Goal: Information Seeking & Learning: Check status

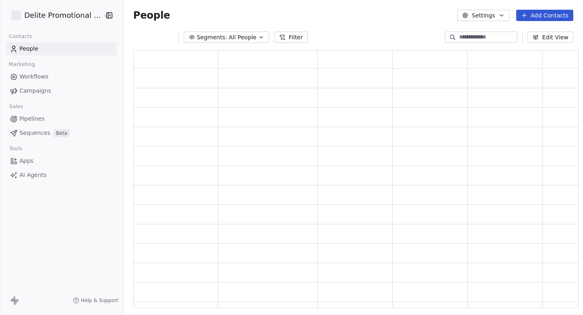
scroll to position [258, 445]
click at [20, 88] on span "Campaigns" at bounding box center [35, 91] width 32 height 8
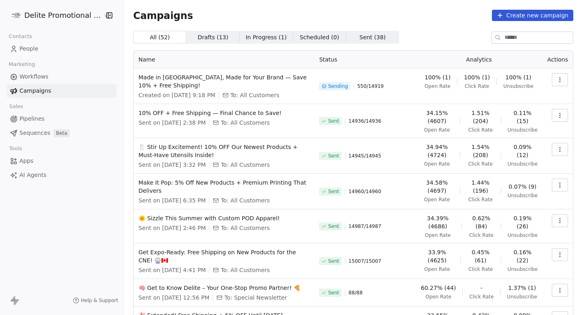
click at [558, 79] on icon "button" at bounding box center [559, 79] width 6 height 6
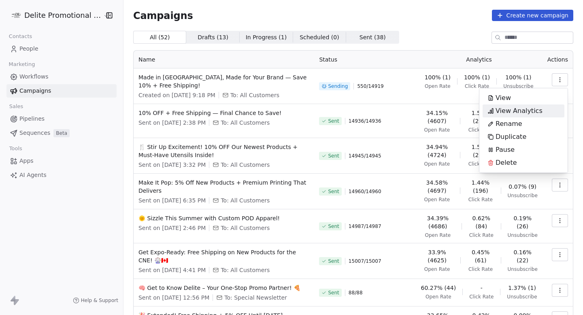
click at [526, 113] on span "View Analytics" at bounding box center [518, 111] width 47 height 10
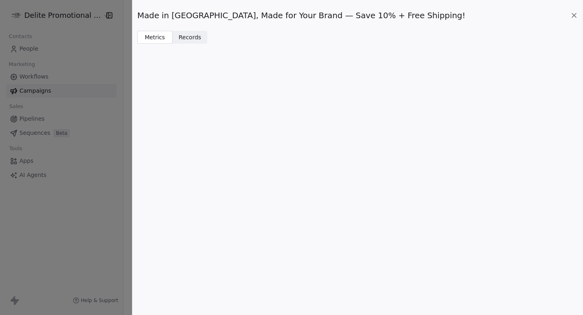
click at [576, 15] on icon at bounding box center [574, 15] width 8 height 8
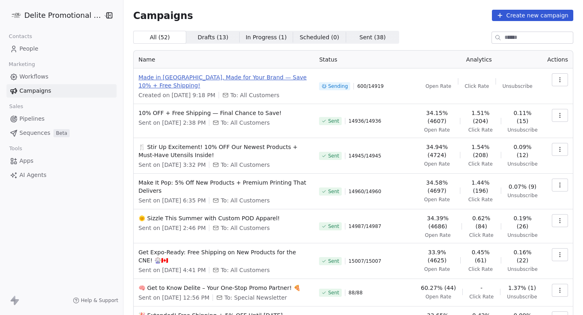
click at [242, 81] on span "Made in [GEOGRAPHIC_DATA], Made for Your Brand — Save 10% + Free Shipping!" at bounding box center [223, 81] width 171 height 16
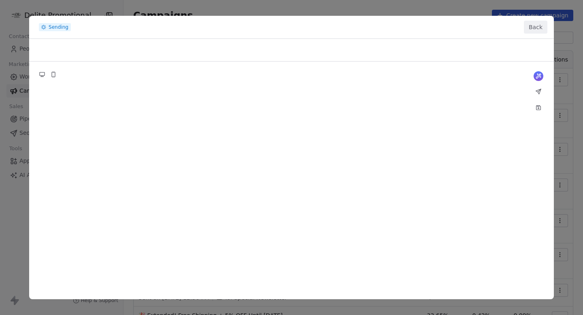
click at [535, 30] on button "Back" at bounding box center [534, 27] width 23 height 13
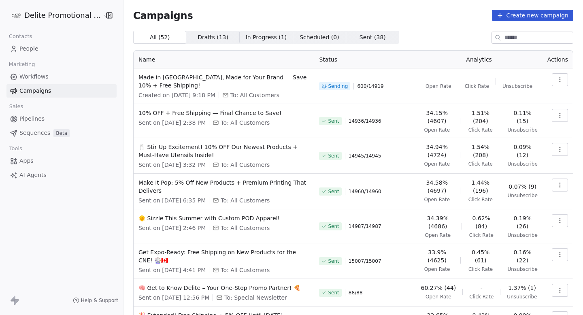
click at [558, 74] on button "button" at bounding box center [559, 79] width 16 height 13
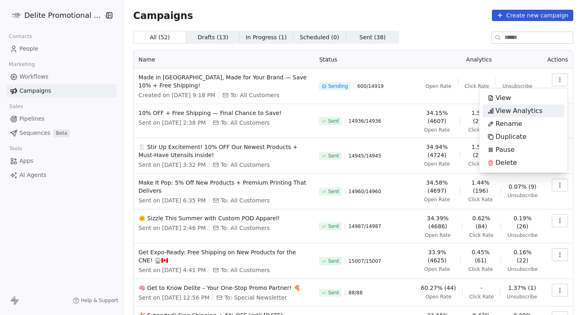
click at [512, 114] on span "View Analytics" at bounding box center [518, 111] width 47 height 10
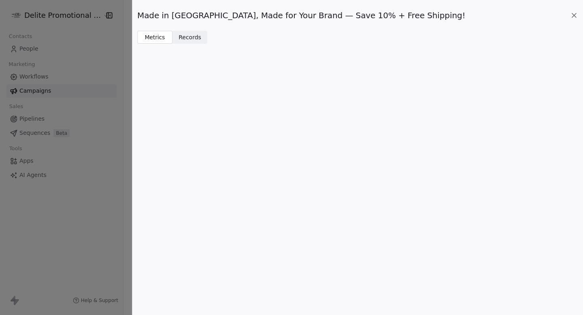
click at [195, 36] on span "Records" at bounding box center [189, 37] width 23 height 8
click at [163, 40] on span "Metrics" at bounding box center [154, 37] width 21 height 8
click at [184, 40] on span "Records" at bounding box center [189, 37] width 23 height 8
click at [160, 32] on span "Metrics Metrics" at bounding box center [154, 37] width 35 height 13
click at [575, 16] on icon at bounding box center [574, 15] width 4 height 4
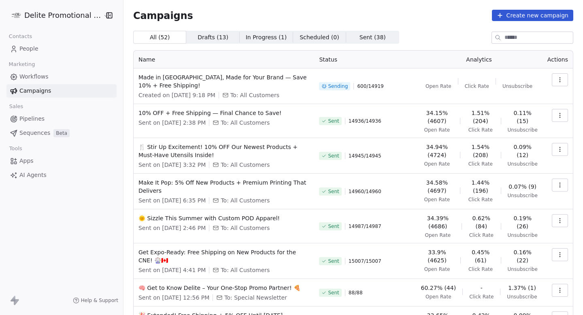
click at [560, 79] on icon "button" at bounding box center [559, 79] width 6 height 6
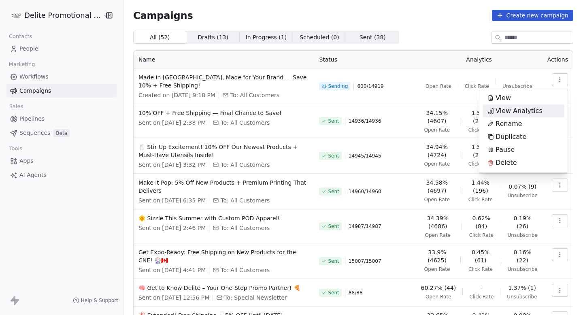
click at [518, 108] on span "View Analytics" at bounding box center [518, 111] width 47 height 10
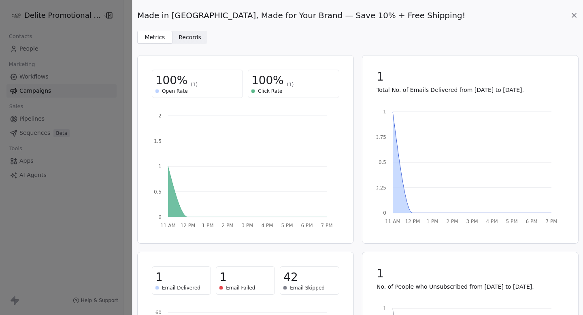
click at [201, 36] on span "Records Records" at bounding box center [189, 37] width 35 height 13
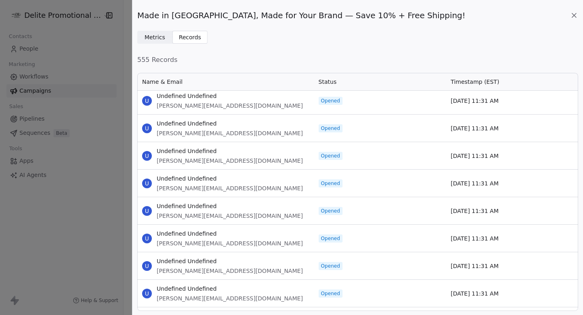
scroll to position [715, 0]
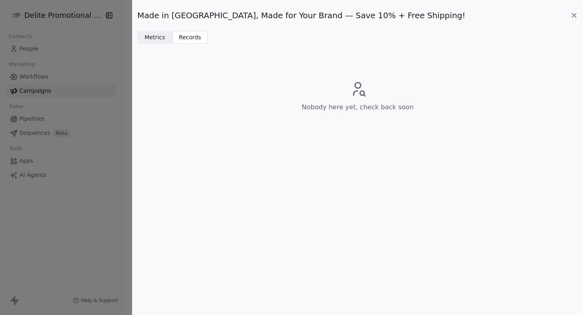
click at [152, 39] on span "Metrics" at bounding box center [154, 37] width 21 height 8
click at [195, 40] on span "Records" at bounding box center [189, 37] width 23 height 8
click at [570, 11] on div "Made in [GEOGRAPHIC_DATA], Made for Your Brand — Save 10% + Free Shipping!" at bounding box center [357, 15] width 441 height 11
click at [577, 17] on icon at bounding box center [574, 15] width 8 height 8
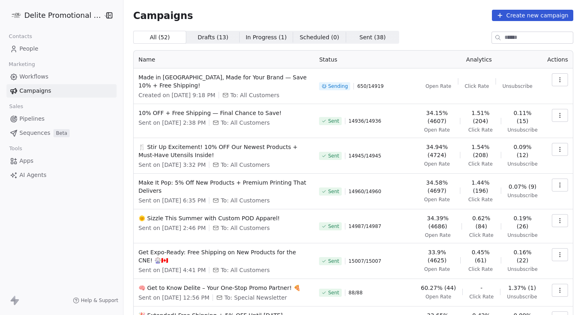
click at [556, 83] on button "button" at bounding box center [559, 79] width 16 height 13
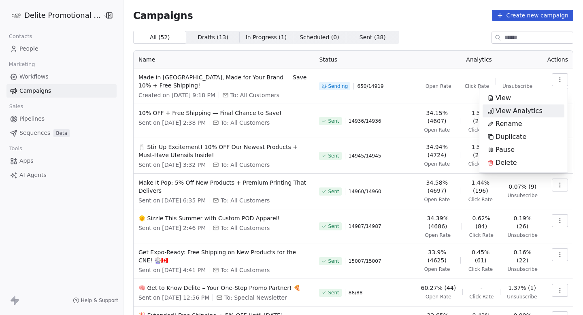
click at [528, 113] on span "View Analytics" at bounding box center [518, 111] width 47 height 10
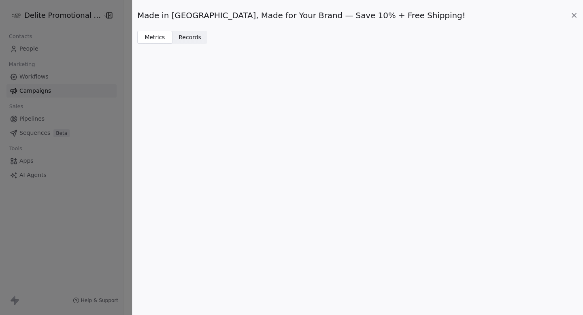
click at [189, 40] on span "Records" at bounding box center [189, 37] width 23 height 8
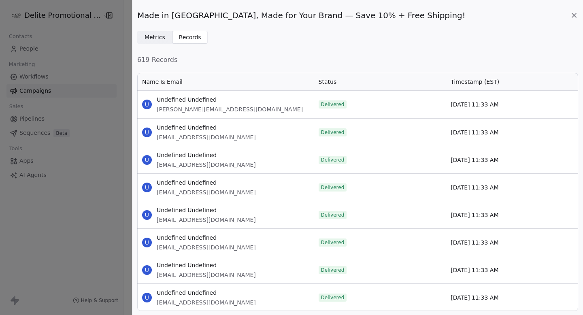
scroll to position [239, 441]
drag, startPoint x: 158, startPoint y: 110, endPoint x: 265, endPoint y: 109, distance: 107.6
click at [265, 109] on div "U Undefined Undefined adrian@bigstarbranding.com" at bounding box center [225, 105] width 176 height 28
copy span "adrian@bigstarbranding.com"
click at [573, 12] on icon at bounding box center [574, 15] width 8 height 8
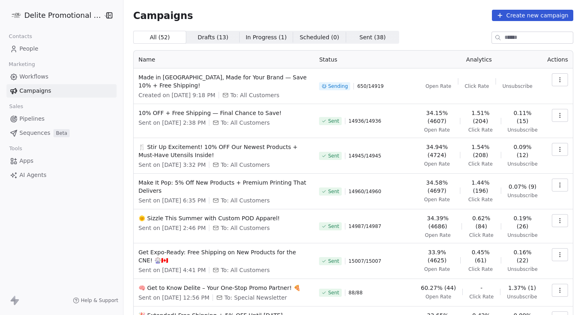
click at [39, 49] on link "People" at bounding box center [61, 48] width 110 height 13
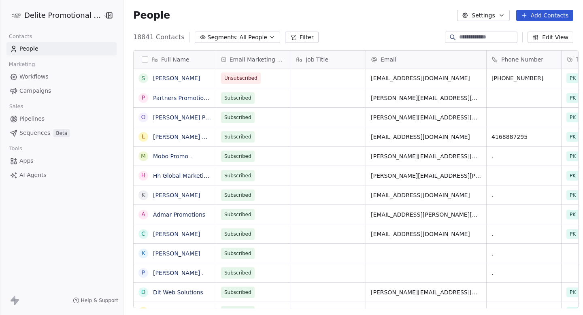
scroll to position [277, 464]
click at [480, 37] on input at bounding box center [487, 37] width 57 height 8
paste input "**********"
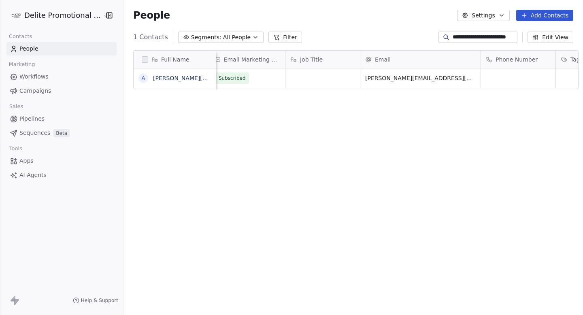
scroll to position [0, 5]
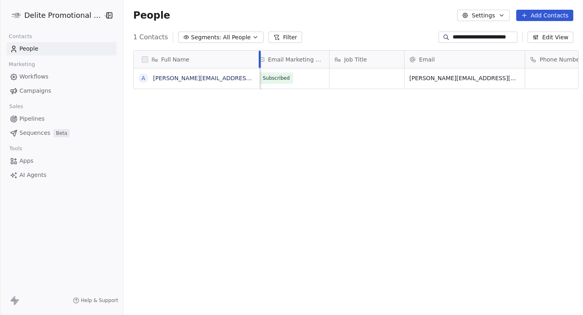
drag, startPoint x: 210, startPoint y: 53, endPoint x: 244, endPoint y: 56, distance: 34.1
click at [258, 56] on div at bounding box center [259, 59] width 2 height 17
type input "**********"
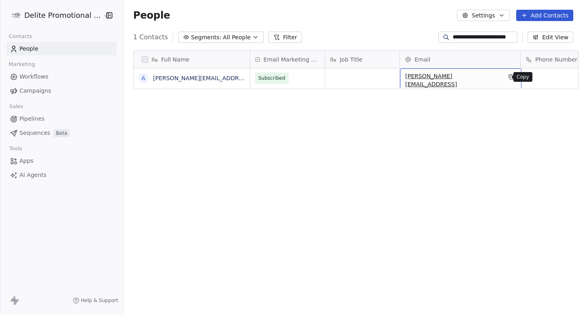
click at [508, 78] on icon "grid" at bounding box center [511, 77] width 6 height 6
click at [422, 129] on div "Full Name a adrian@bigstarbranding.com Email Marketing Consent Job Title Email …" at bounding box center [352, 182] width 459 height 277
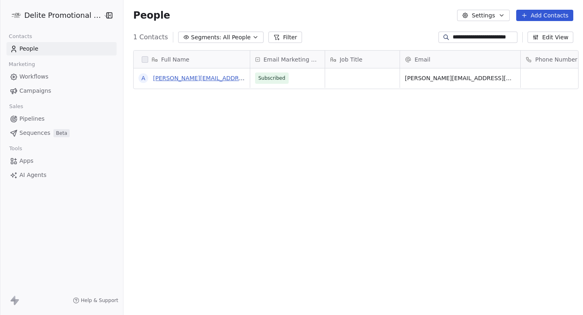
click at [195, 80] on link "adrian@bigstarbranding.com" at bounding box center [226, 78] width 146 height 6
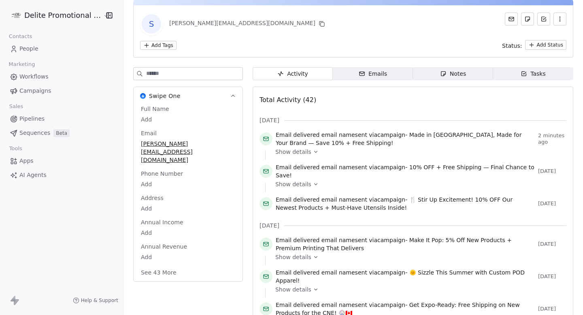
scroll to position [33, 0]
click at [301, 149] on span "Show details" at bounding box center [293, 151] width 36 height 8
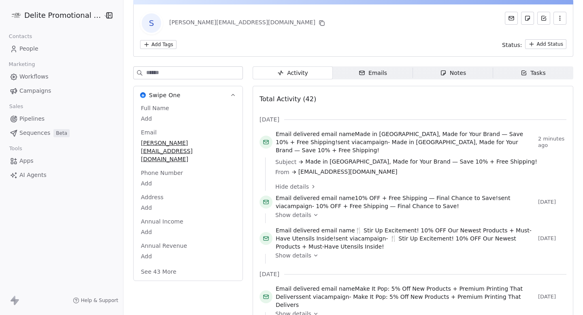
click at [34, 89] on span "Campaigns" at bounding box center [35, 91] width 32 height 8
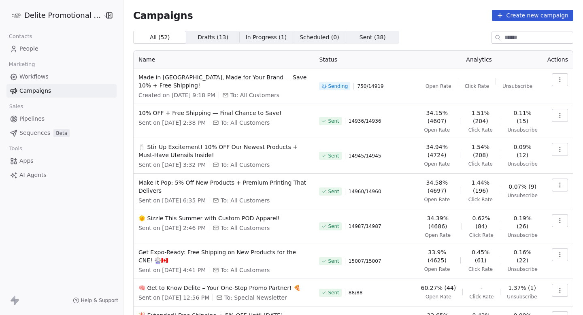
click at [561, 74] on button "button" at bounding box center [559, 79] width 16 height 13
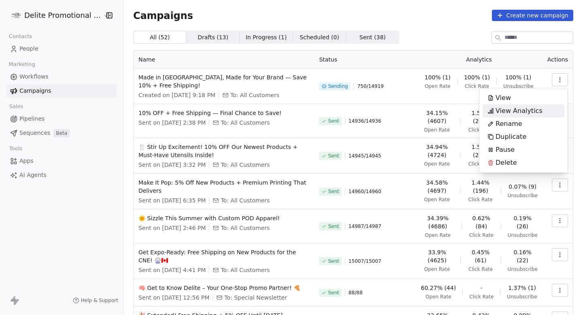
click at [510, 111] on span "View Analytics" at bounding box center [518, 111] width 47 height 10
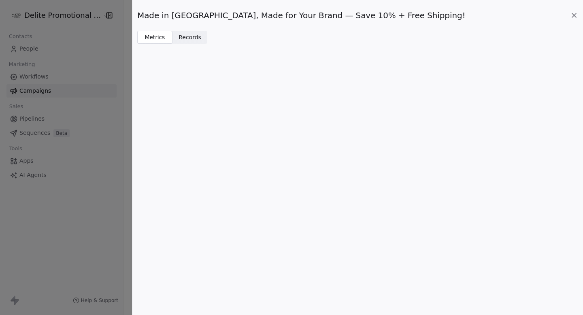
click at [192, 36] on span "Records" at bounding box center [189, 37] width 23 height 8
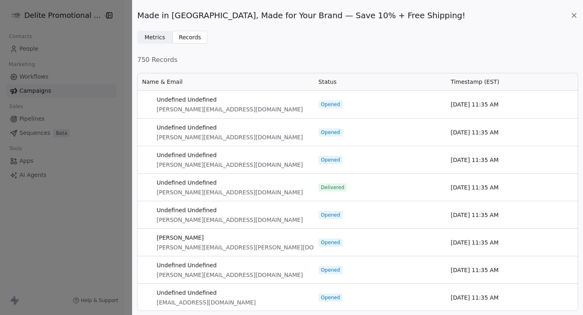
scroll to position [239, 441]
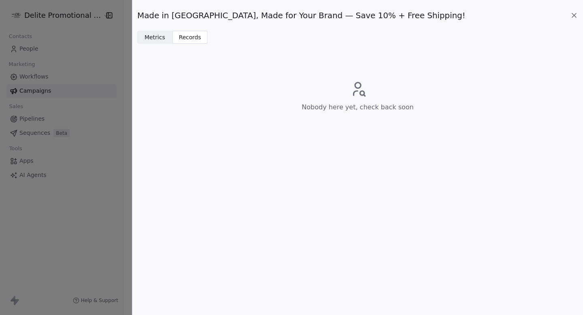
drag, startPoint x: 157, startPoint y: 109, endPoint x: 228, endPoint y: 109, distance: 70.8
click at [161, 38] on span "Metrics" at bounding box center [154, 37] width 21 height 8
click at [189, 38] on span "Records" at bounding box center [189, 37] width 23 height 8
click at [572, 13] on icon at bounding box center [574, 15] width 4 height 4
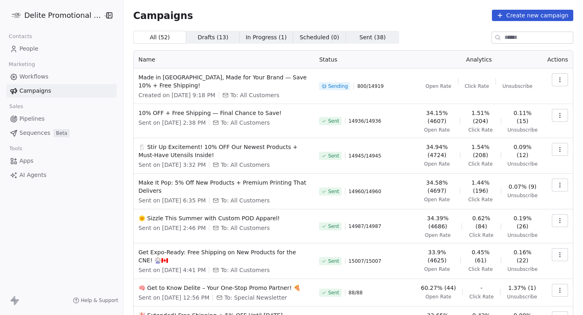
click at [557, 116] on icon "button" at bounding box center [559, 115] width 6 height 6
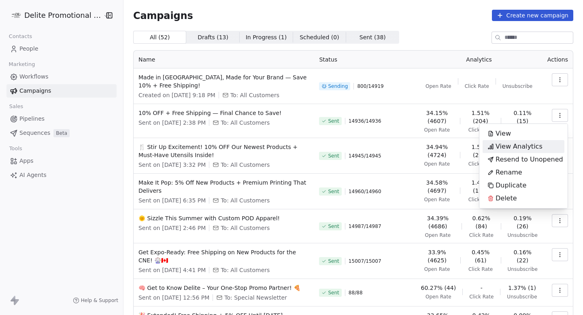
click at [514, 151] on div "View Analytics" at bounding box center [514, 146] width 65 height 13
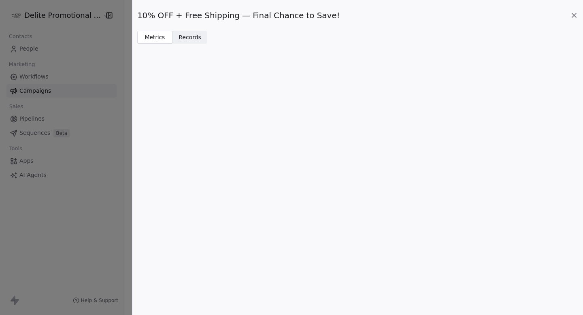
click at [189, 34] on span "Records" at bounding box center [189, 37] width 23 height 8
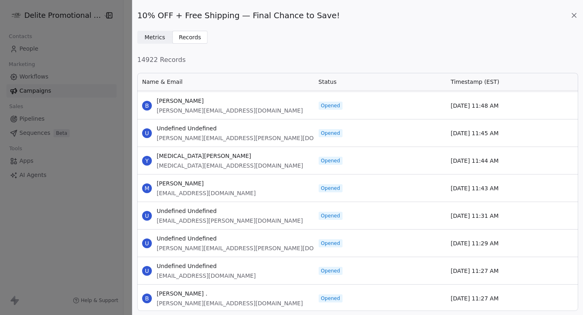
scroll to position [3905, 0]
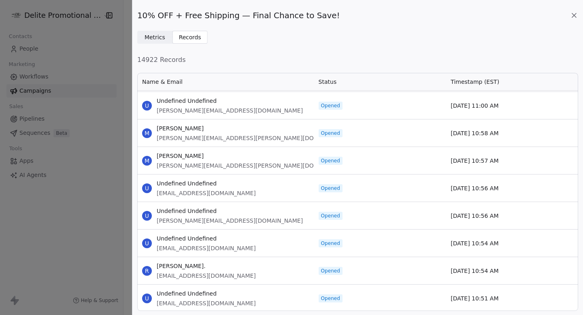
click at [573, 17] on icon at bounding box center [574, 15] width 8 height 8
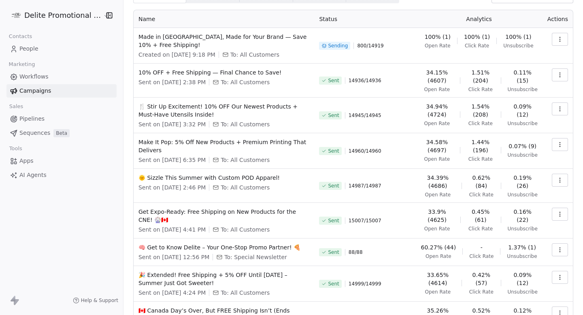
scroll to position [12, 0]
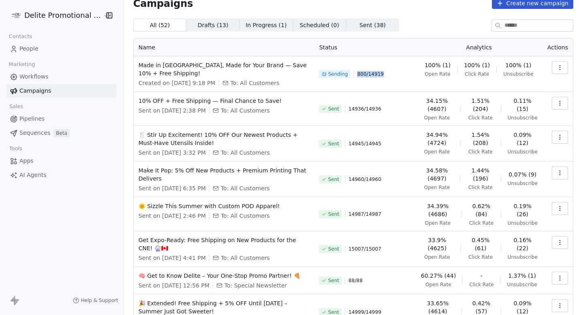
drag, startPoint x: 356, startPoint y: 72, endPoint x: 395, endPoint y: 72, distance: 39.2
click at [395, 72] on div "Sending 800 / 14919" at bounding box center [364, 74] width 91 height 26
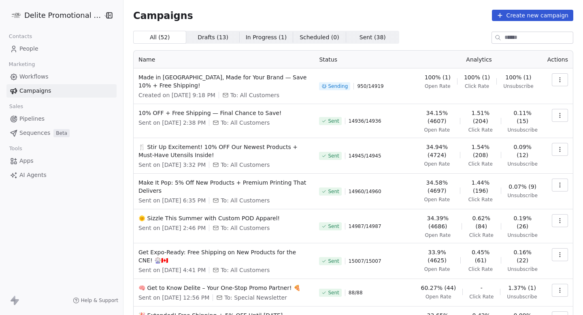
click at [555, 76] on button "button" at bounding box center [559, 79] width 16 height 13
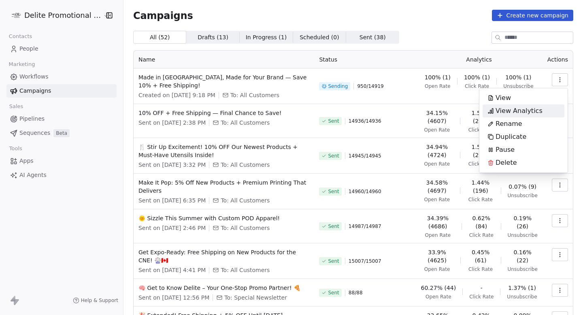
click at [504, 112] on span "View Analytics" at bounding box center [518, 111] width 47 height 10
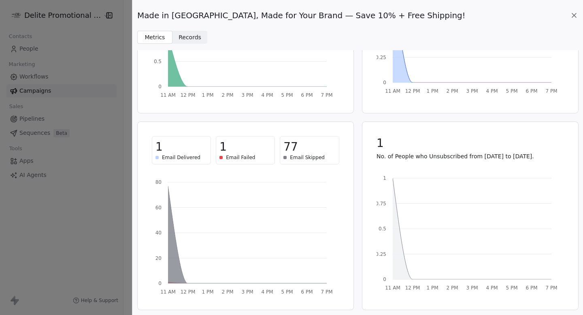
scroll to position [106, 0]
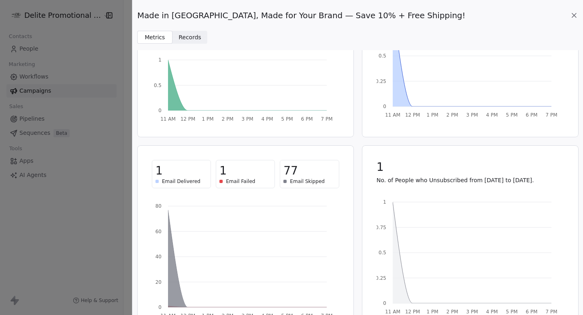
click at [574, 17] on icon at bounding box center [574, 15] width 8 height 8
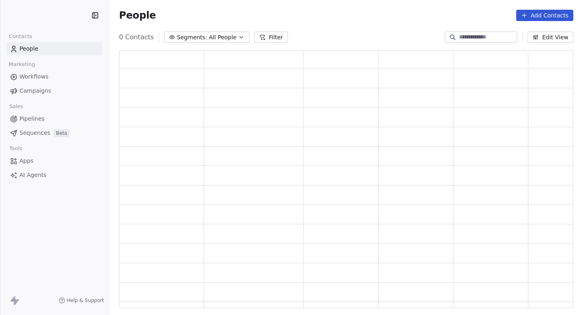
scroll to position [258, 454]
